Goal: Task Accomplishment & Management: Use online tool/utility

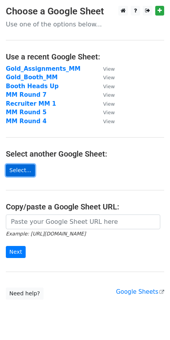
click at [21, 174] on link "Select..." at bounding box center [20, 170] width 29 height 12
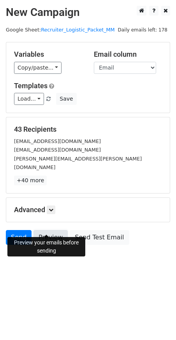
click at [53, 230] on link "Preview" at bounding box center [50, 237] width 34 height 15
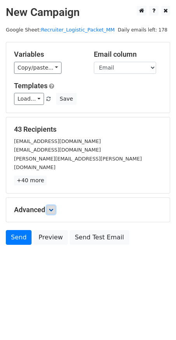
click at [52, 207] on icon at bounding box center [51, 209] width 5 height 5
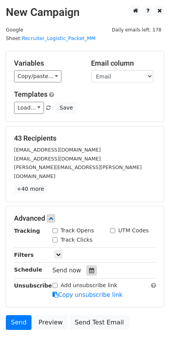
click at [89, 268] on icon at bounding box center [91, 270] width 5 height 5
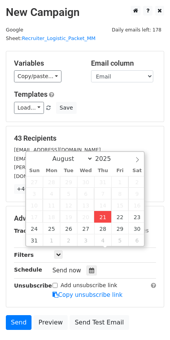
type input "2025-08-21 12:00"
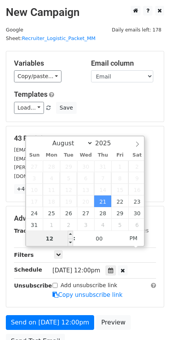
click at [58, 239] on input "12" at bounding box center [49, 239] width 47 height 16
type input "1"
type input "8"
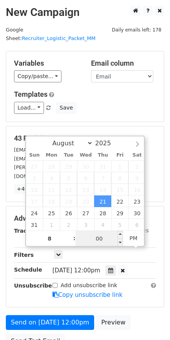
type input "2025-08-21 20:00"
type input "08"
click at [107, 241] on input "00" at bounding box center [98, 239] width 47 height 16
type input "30"
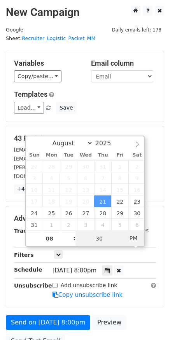
type input "2025-08-21 08:30"
click at [134, 239] on span "AM" at bounding box center [133, 238] width 21 height 16
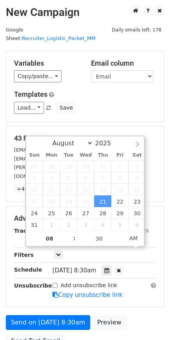
click at [149, 315] on div "Send on Aug 21 at 8:30am Preview Send Test Email" at bounding box center [85, 333] width 170 height 37
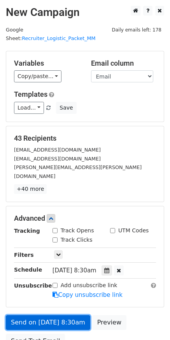
click at [71, 315] on link "Send on Aug 21 at 8:30am" at bounding box center [48, 322] width 84 height 15
